Goal: Information Seeking & Learning: Learn about a topic

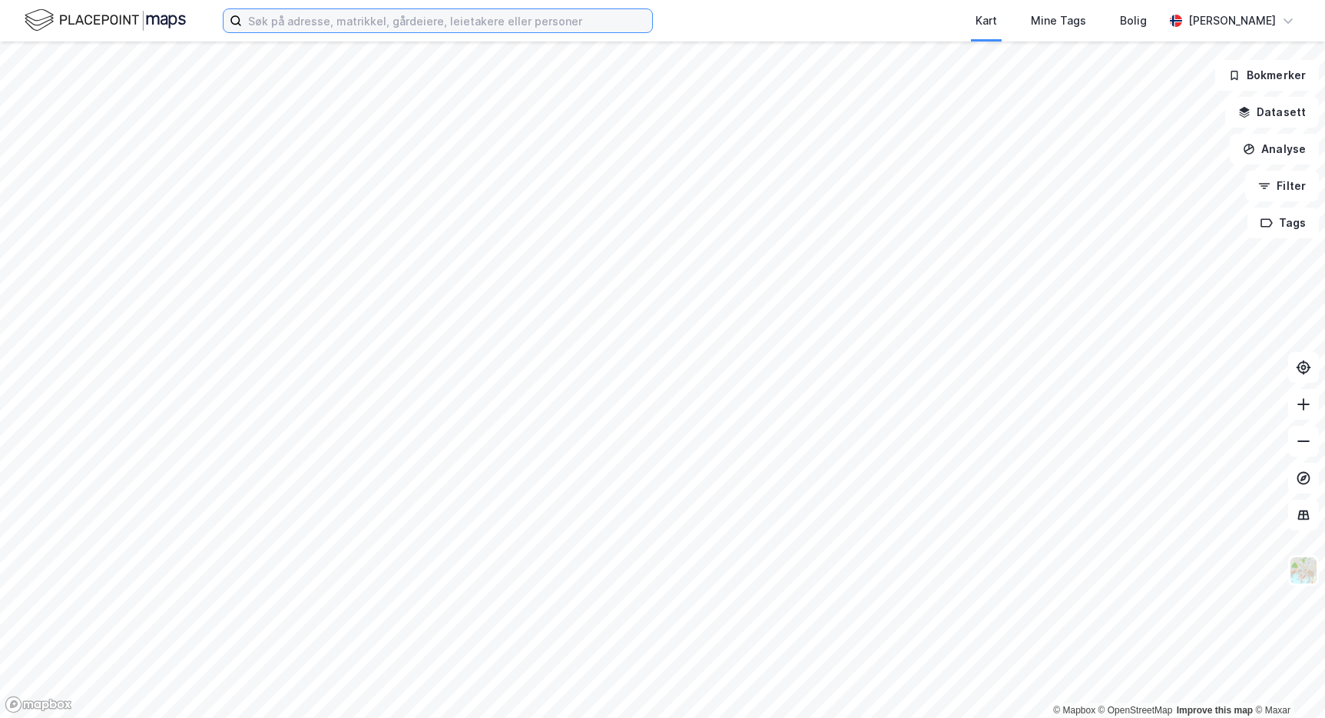
click at [396, 22] on input at bounding box center [447, 20] width 410 height 23
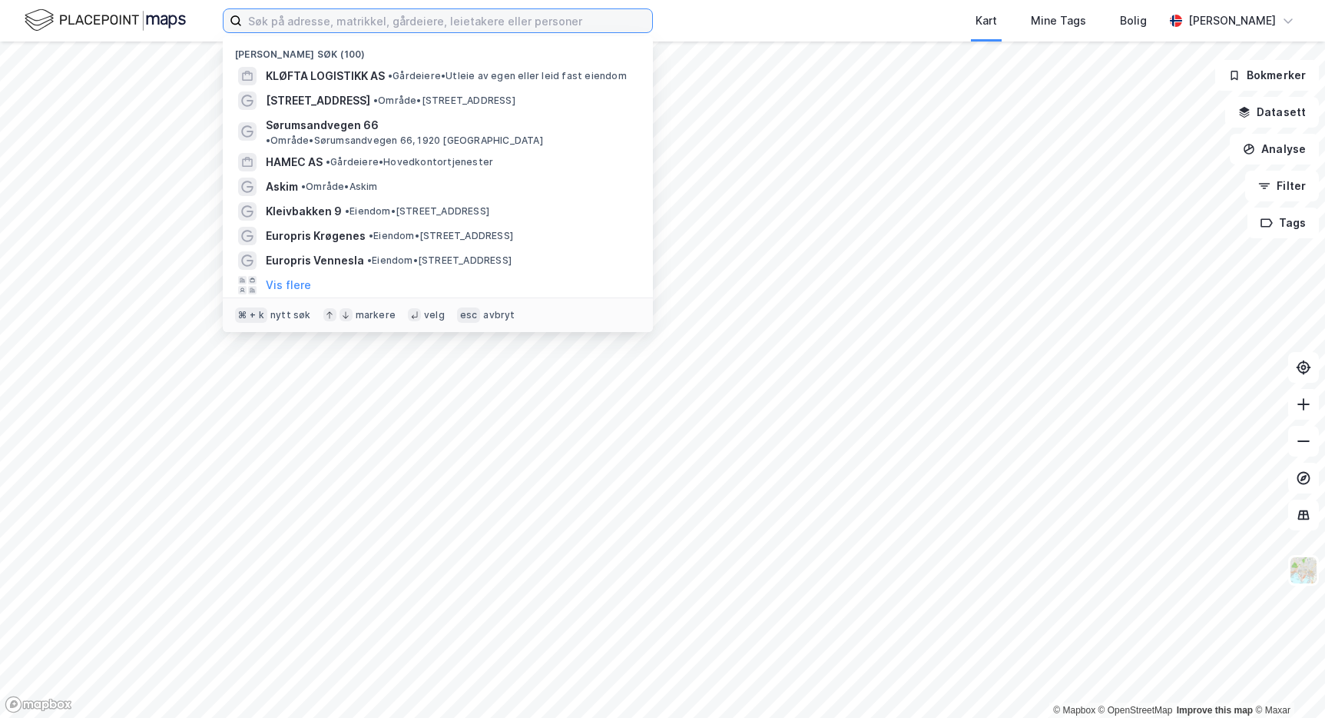
paste input "Nærøysund Eiendom AS"
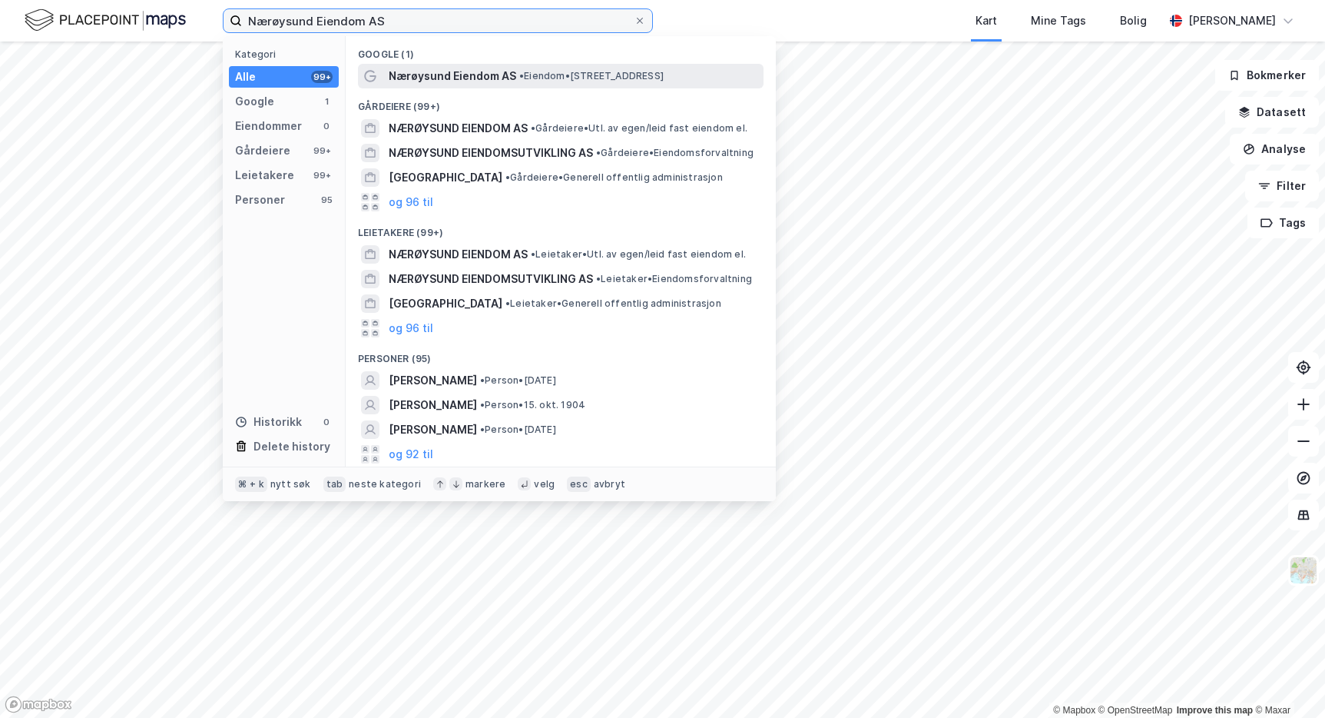
type input "Nærøysund Eiendom AS"
click at [483, 71] on span "Nærøysund Eiendom AS" at bounding box center [453, 76] width 128 height 18
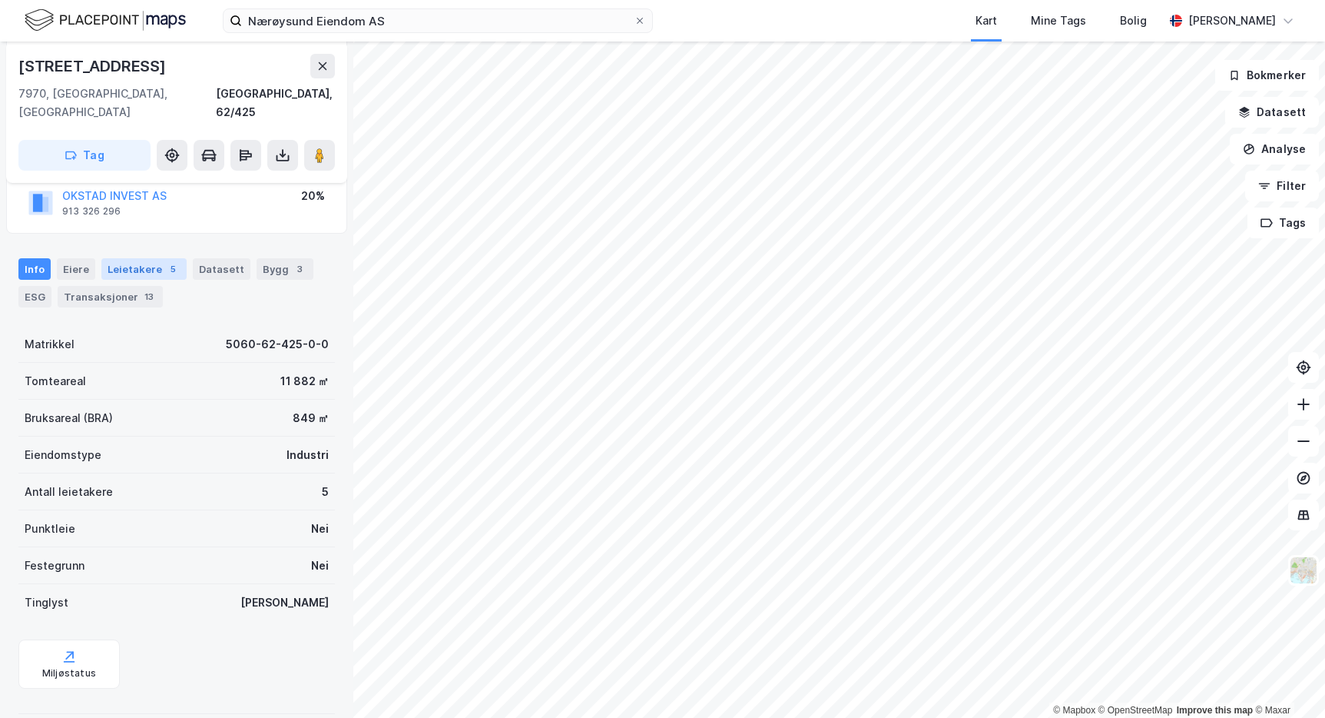
scroll to position [226, 0]
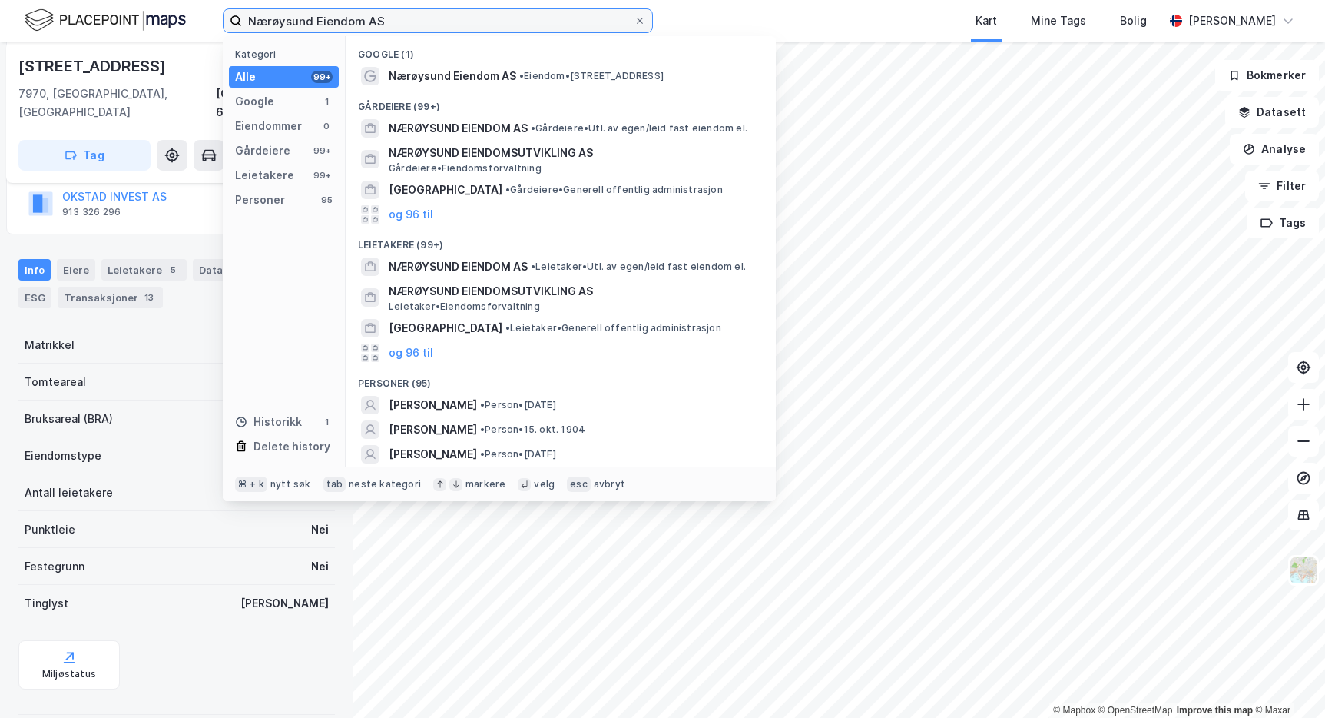
click at [362, 28] on input "Nærøysund Eiendom AS" at bounding box center [438, 20] width 392 height 23
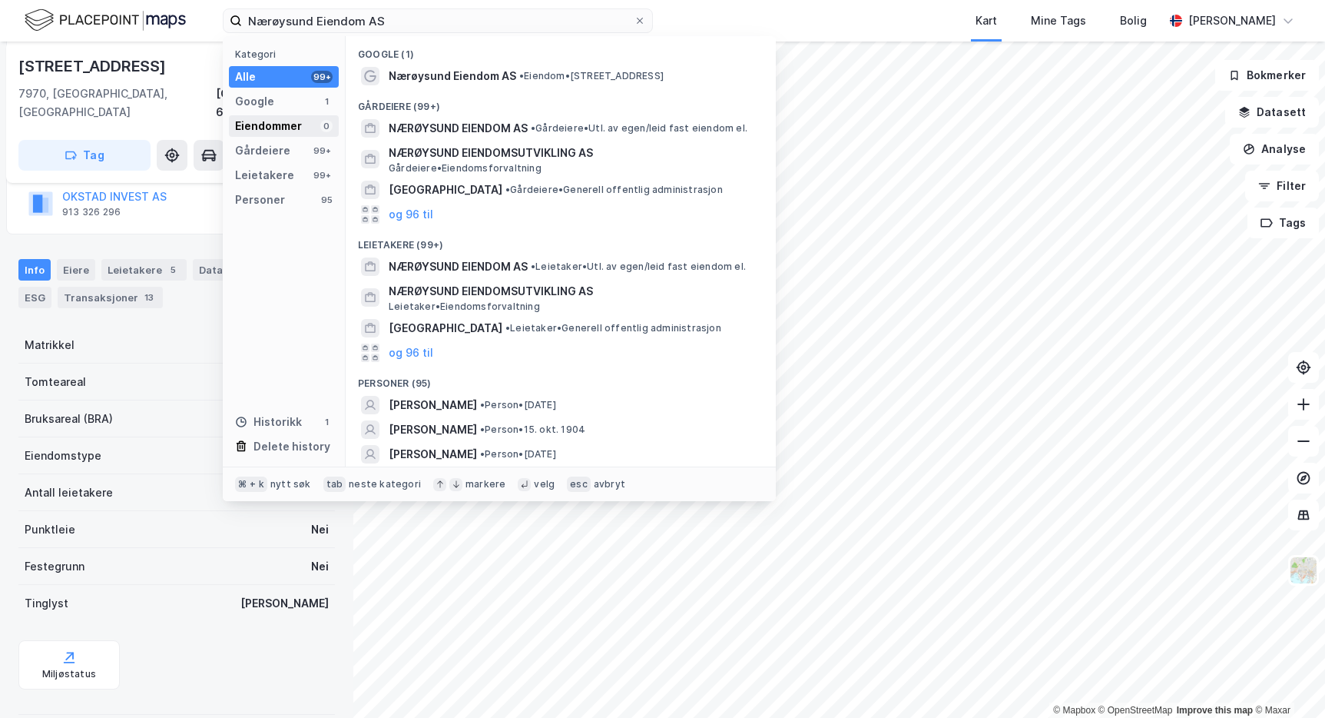
click at [292, 125] on div "Eiendommer" at bounding box center [268, 126] width 67 height 18
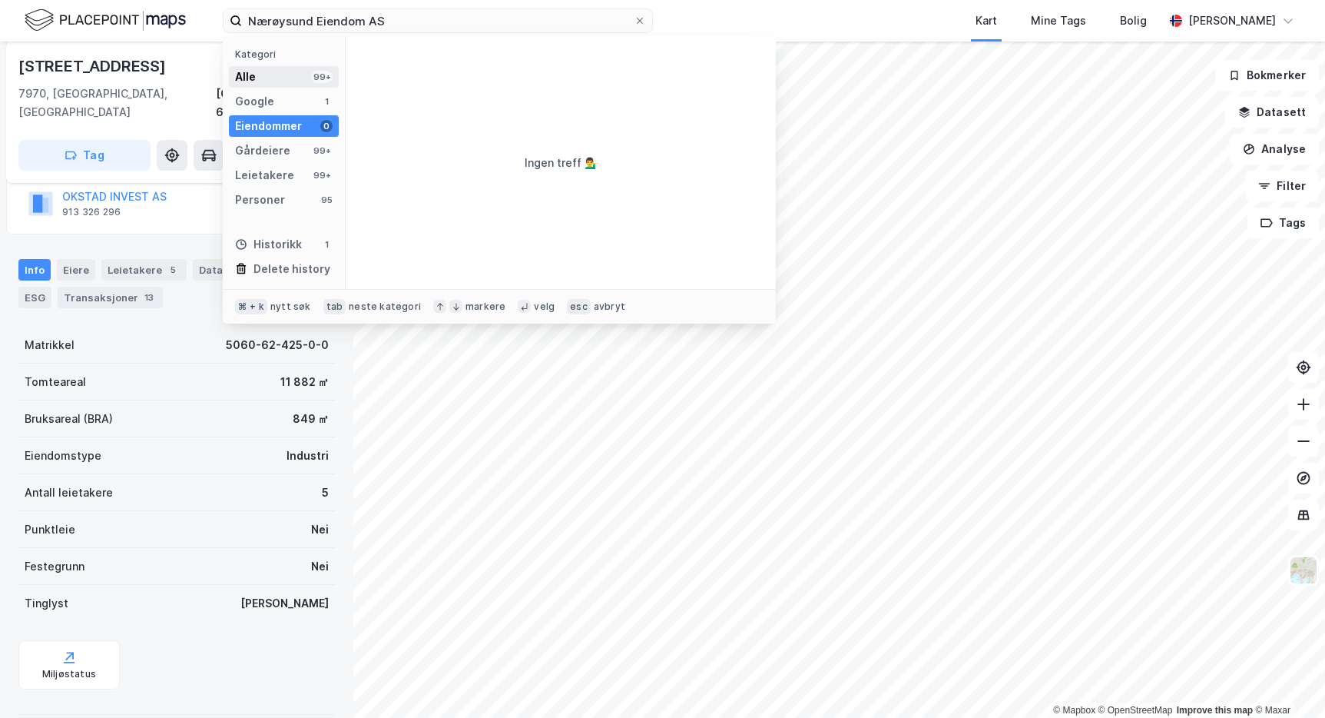
click at [295, 78] on div "Alle 99+" at bounding box center [284, 77] width 110 height 22
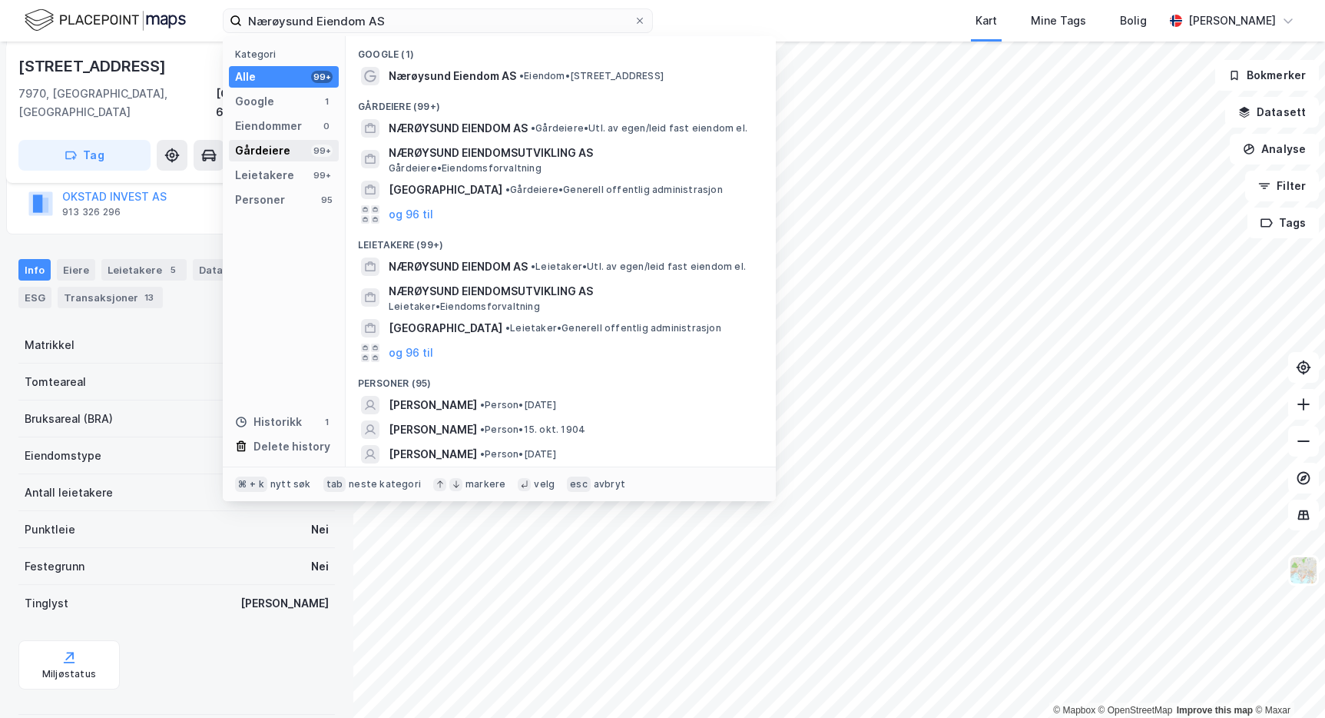
click at [284, 153] on div "Gårdeiere" at bounding box center [262, 150] width 55 height 18
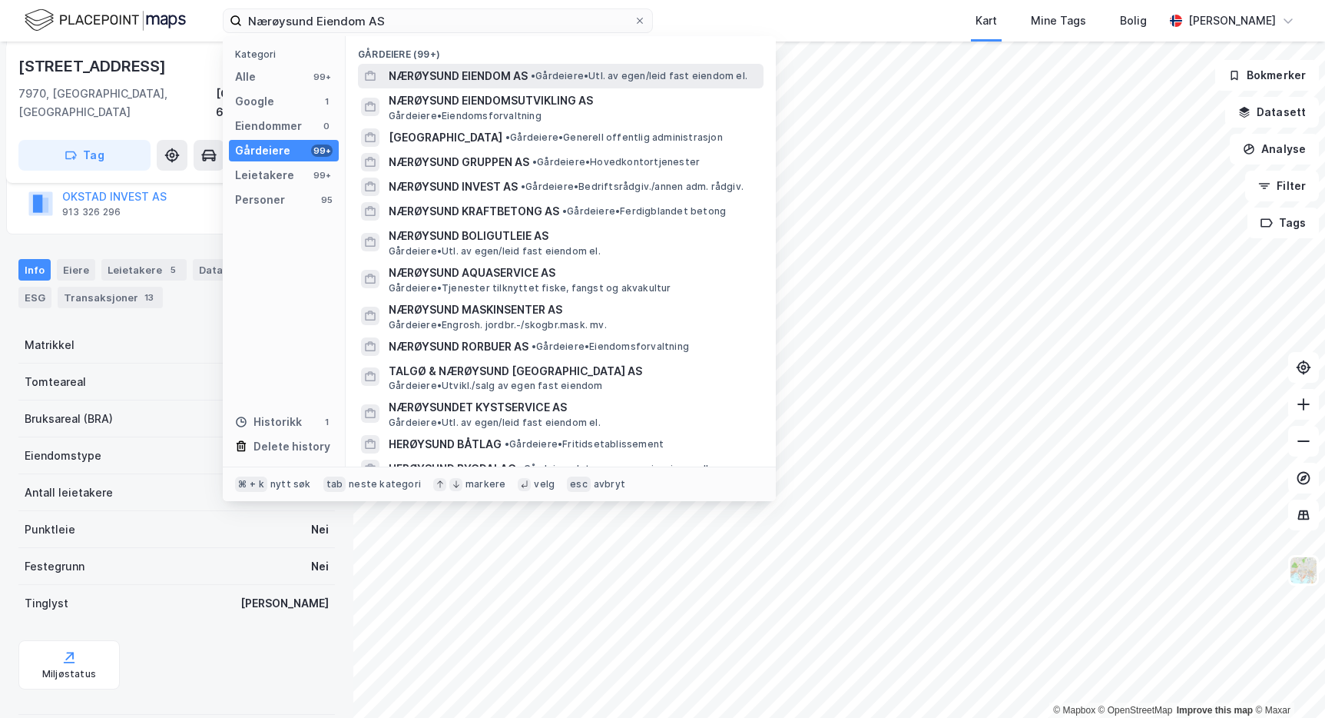
click at [494, 81] on span "NÆRØYSUND EIENDOM AS" at bounding box center [458, 76] width 139 height 18
